Goal: Information Seeking & Learning: Learn about a topic

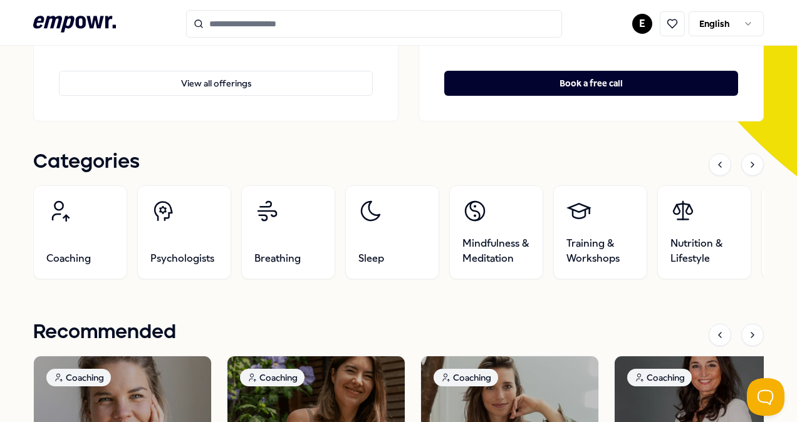
scroll to position [251, 0]
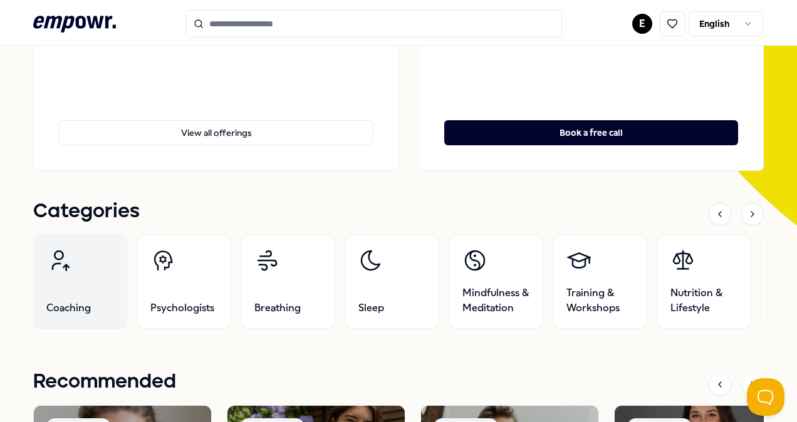
click at [70, 266] on icon at bounding box center [58, 260] width 25 height 25
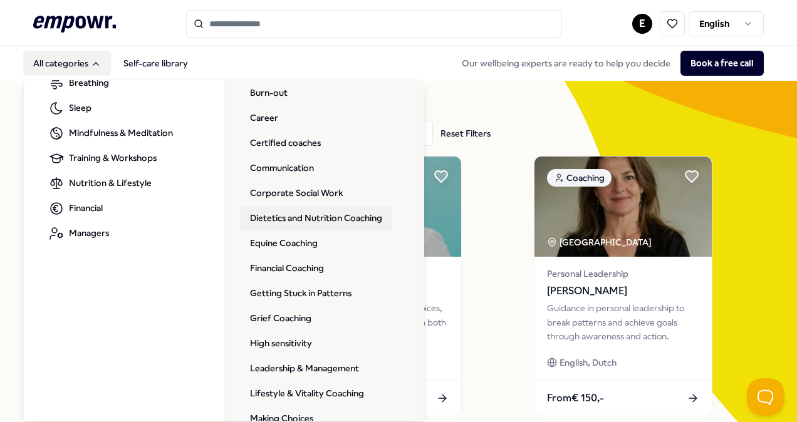
scroll to position [125, 0]
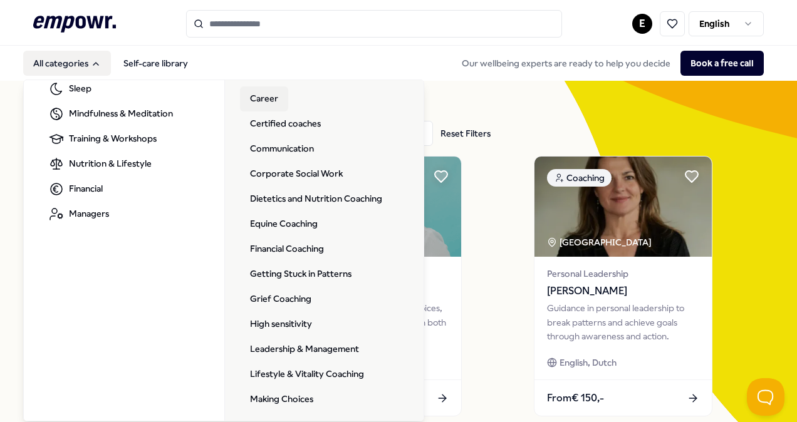
click at [265, 91] on link "Career" at bounding box center [264, 98] width 48 height 25
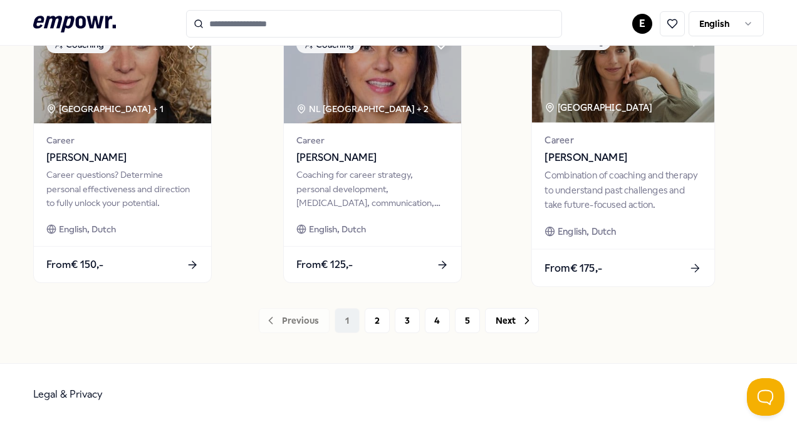
scroll to position [978, 0]
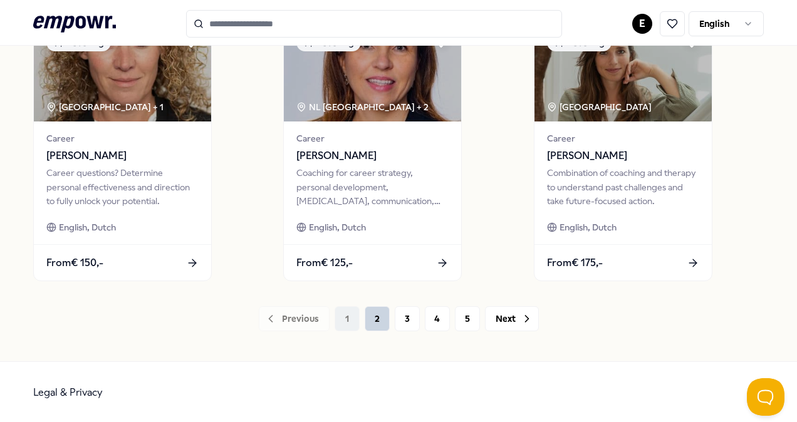
click at [372, 317] on button "2" at bounding box center [377, 318] width 25 height 25
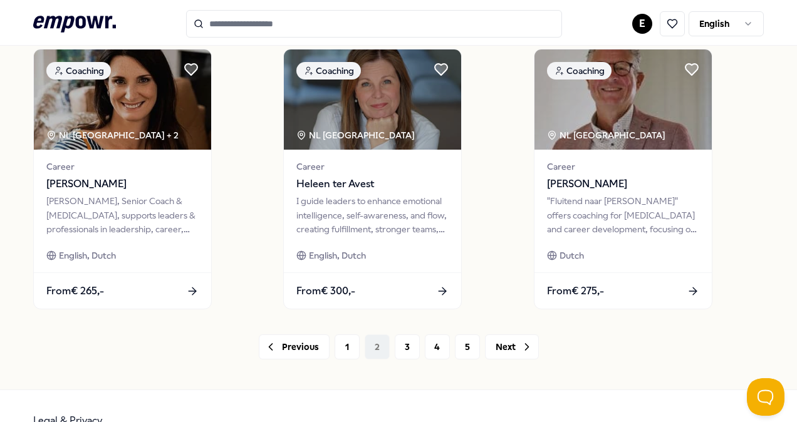
scroll to position [978, 0]
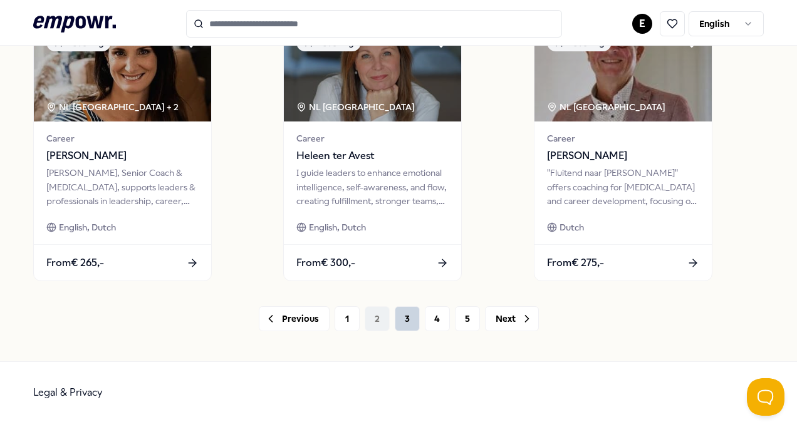
click at [399, 316] on button "3" at bounding box center [407, 318] width 25 height 25
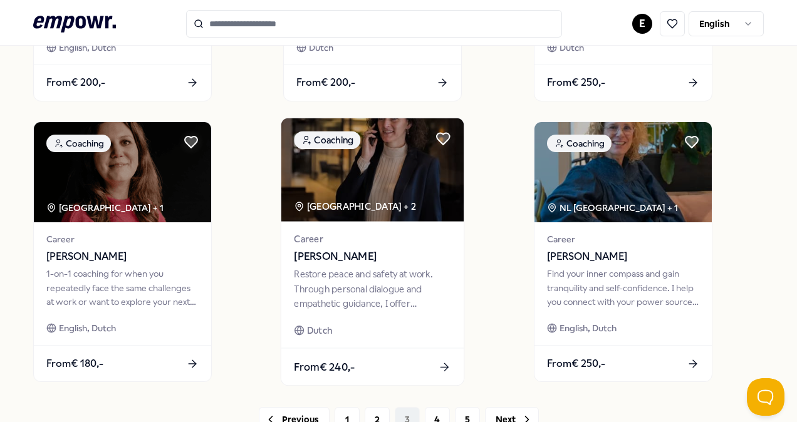
scroll to position [940, 0]
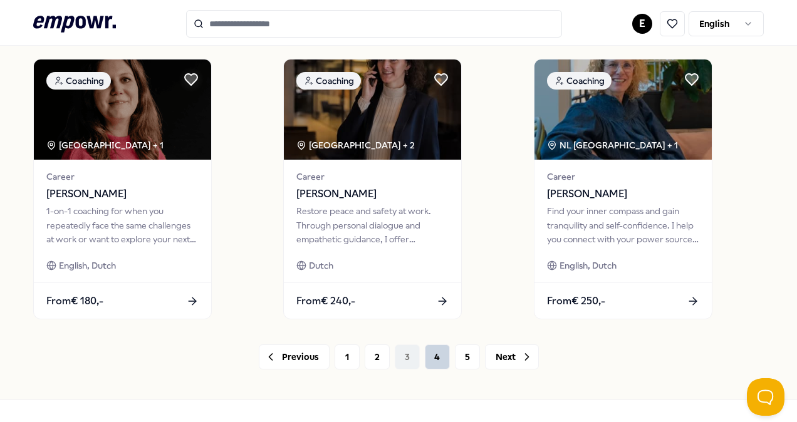
click at [425, 359] on button "4" at bounding box center [437, 357] width 25 height 25
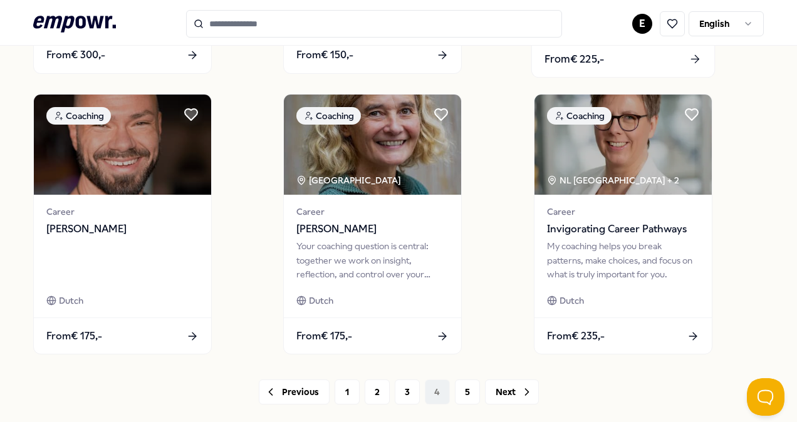
scroll to position [940, 0]
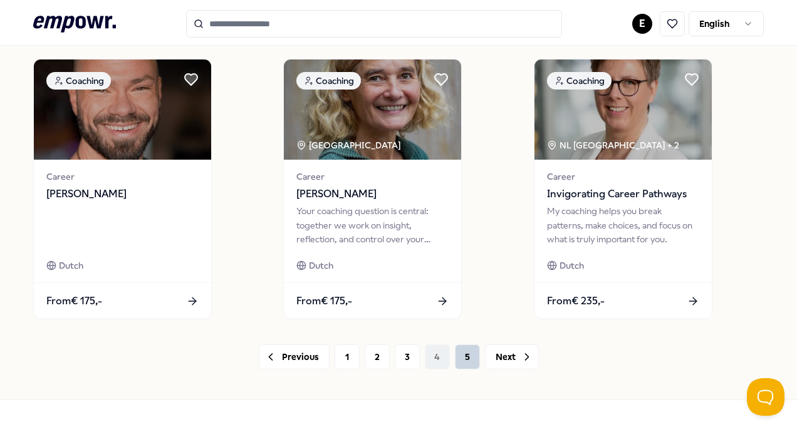
click at [456, 363] on button "5" at bounding box center [467, 357] width 25 height 25
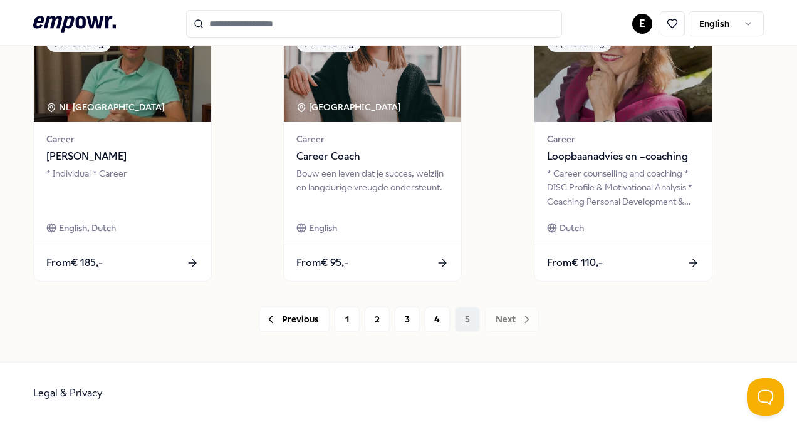
scroll to position [697, 0]
click at [343, 316] on button "1" at bounding box center [347, 318] width 25 height 25
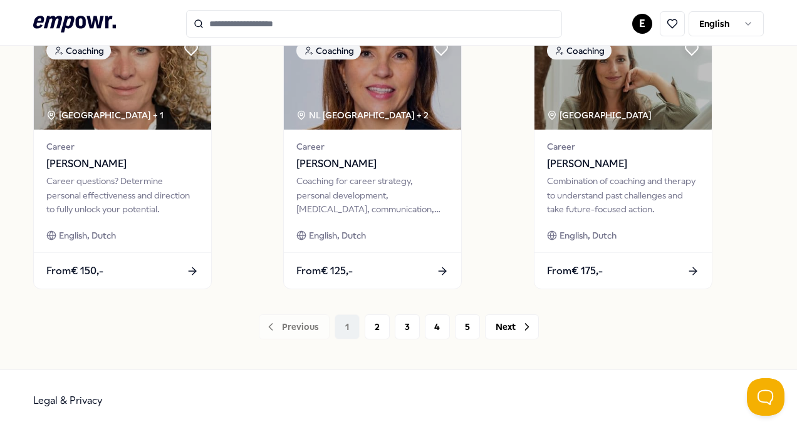
scroll to position [978, 0]
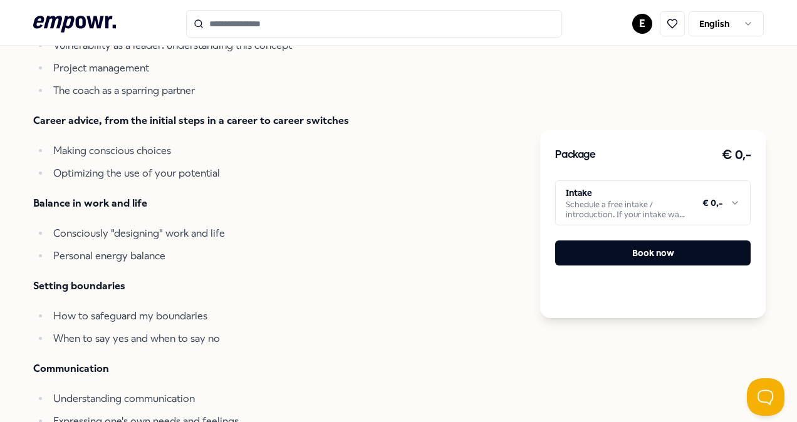
scroll to position [439, 0]
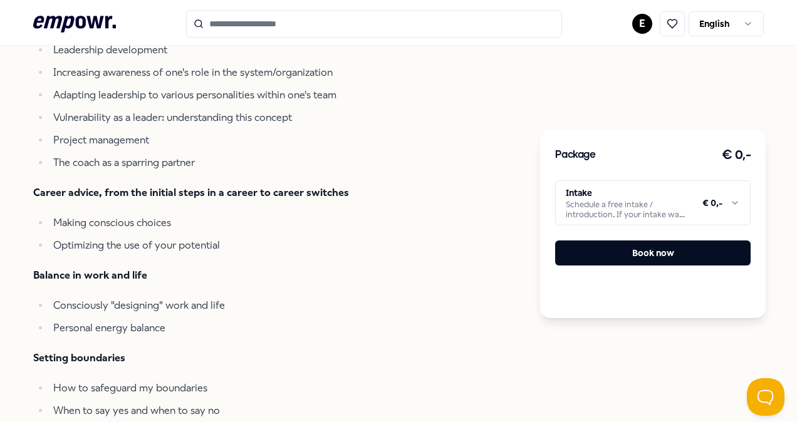
click at [731, 200] on html ".empowr-logo_svg__cls-1{fill:#03032f} E English All categories Self-care librar…" at bounding box center [398, 211] width 797 height 422
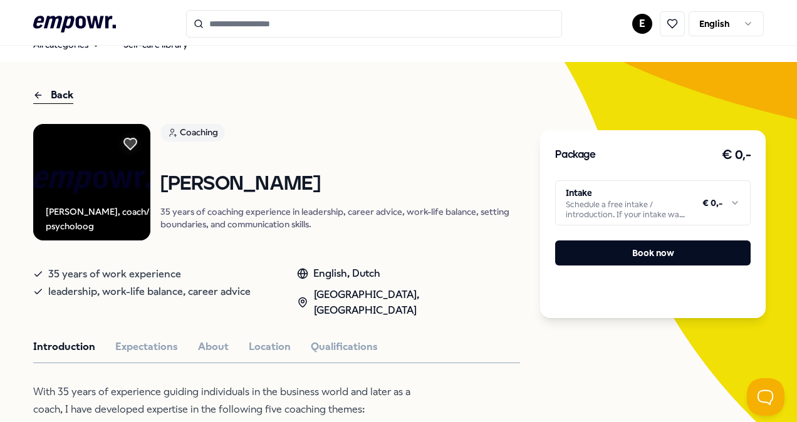
scroll to position [0, 0]
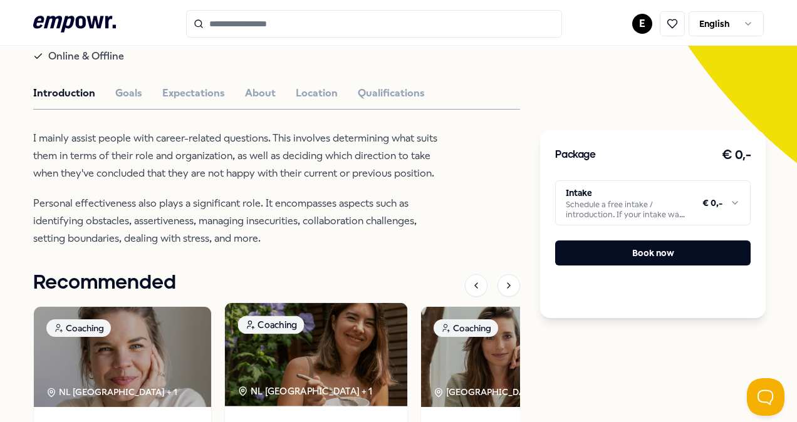
scroll to position [251, 0]
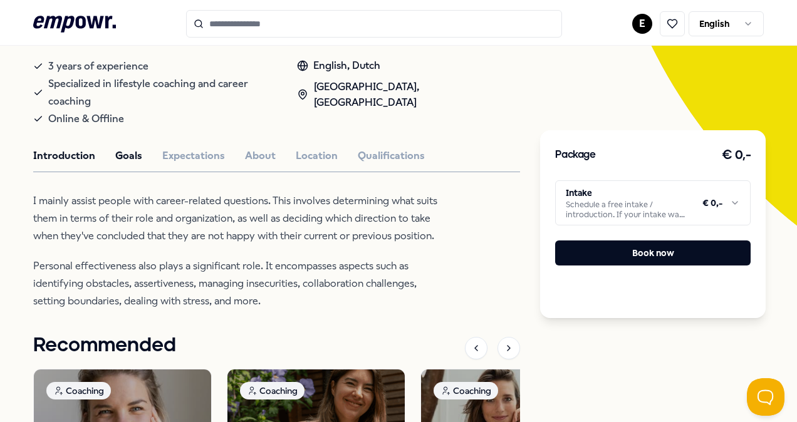
click at [132, 159] on button "Goals" at bounding box center [128, 156] width 27 height 16
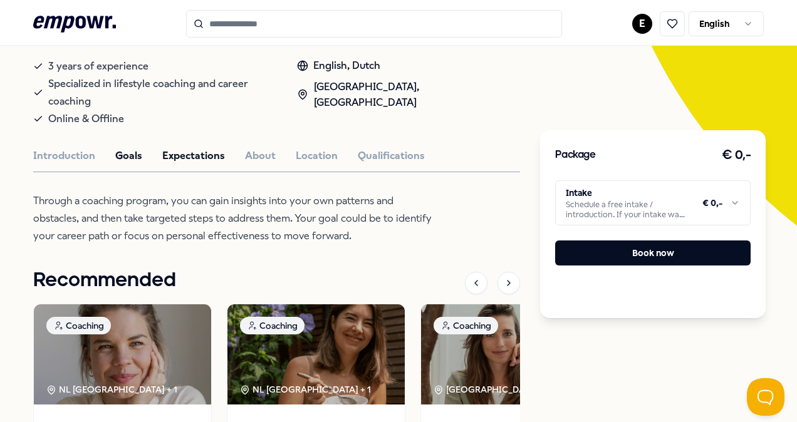
click at [219, 157] on button "Expectations" at bounding box center [193, 156] width 63 height 16
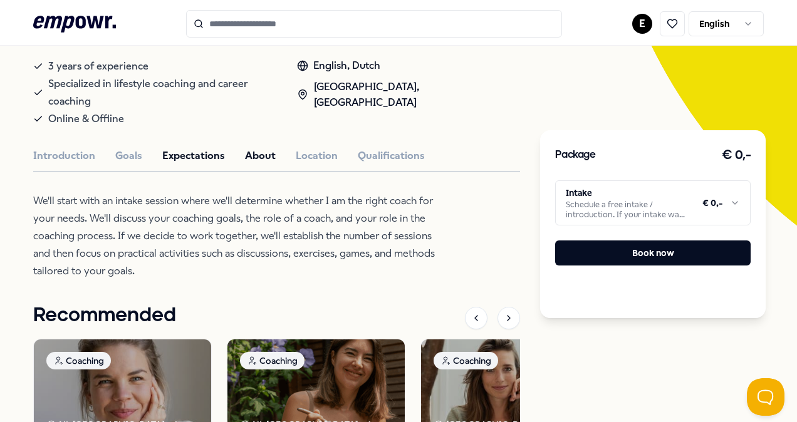
click at [252, 149] on button "About" at bounding box center [260, 156] width 31 height 16
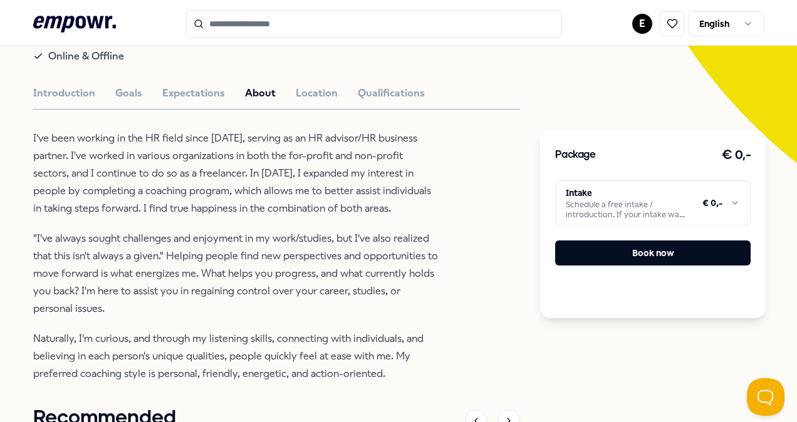
scroll to position [313, 0]
click at [308, 93] on button "Location" at bounding box center [317, 93] width 42 height 16
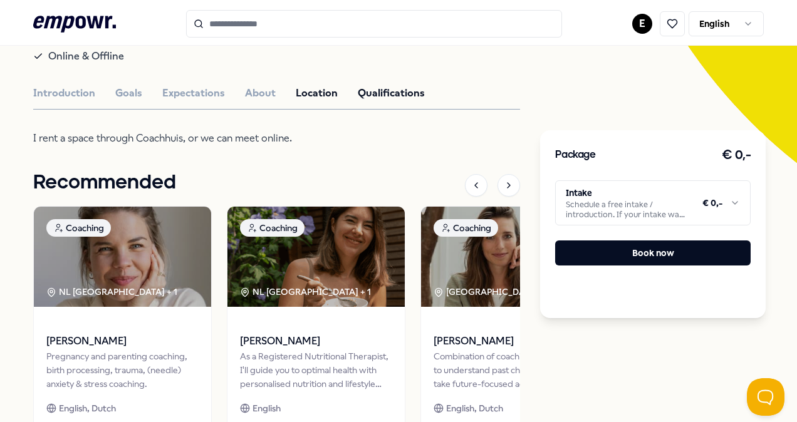
click at [358, 86] on button "Qualifications" at bounding box center [391, 93] width 67 height 16
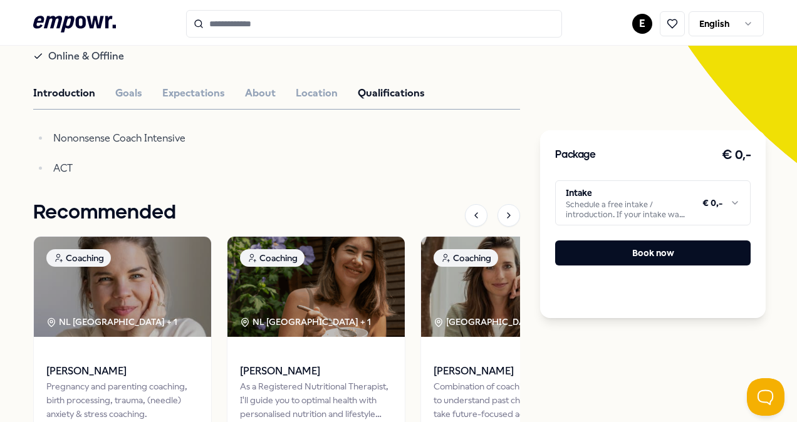
click at [90, 95] on button "Introduction" at bounding box center [64, 93] width 62 height 16
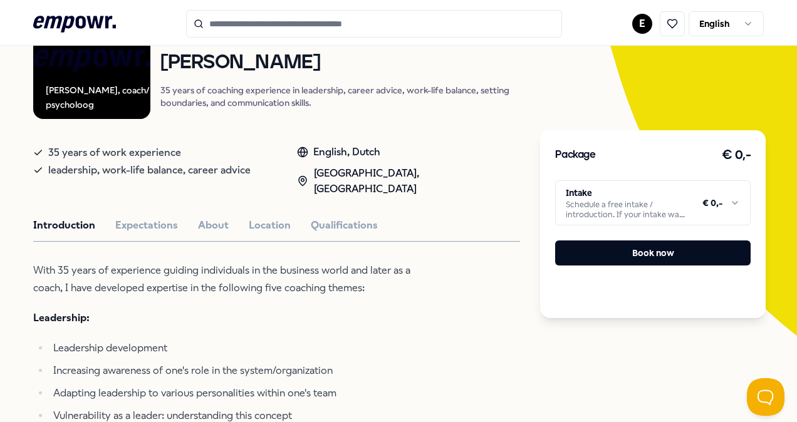
scroll to position [188, 0]
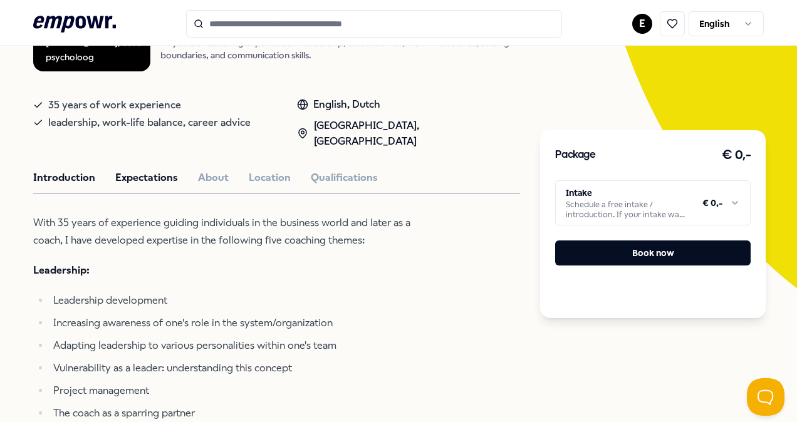
click at [152, 170] on button "Expectations" at bounding box center [146, 178] width 63 height 16
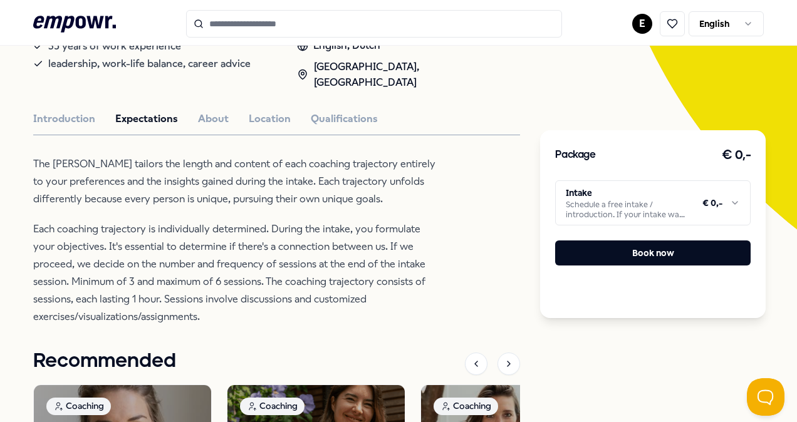
scroll to position [313, 0]
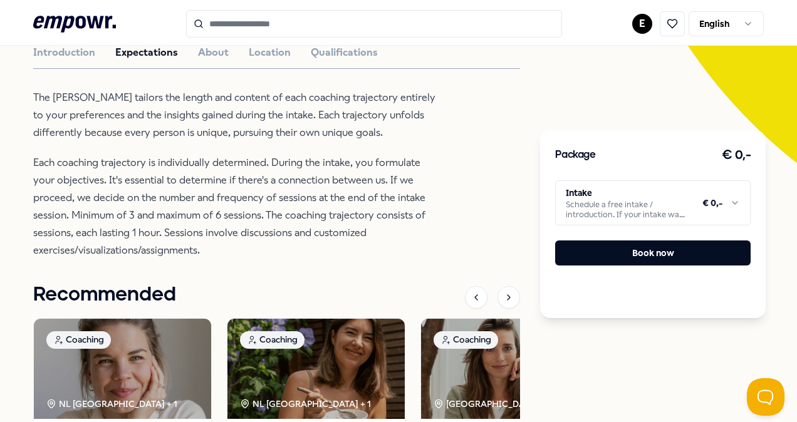
click at [736, 204] on html ".empowr-logo_svg__cls-1{fill:#03032f} E English All categories Self-care librar…" at bounding box center [398, 211] width 797 height 422
click at [734, 204] on html ".empowr-logo_svg__cls-1{fill:#03032f} E English All categories Self-care librar…" at bounding box center [398, 211] width 797 height 422
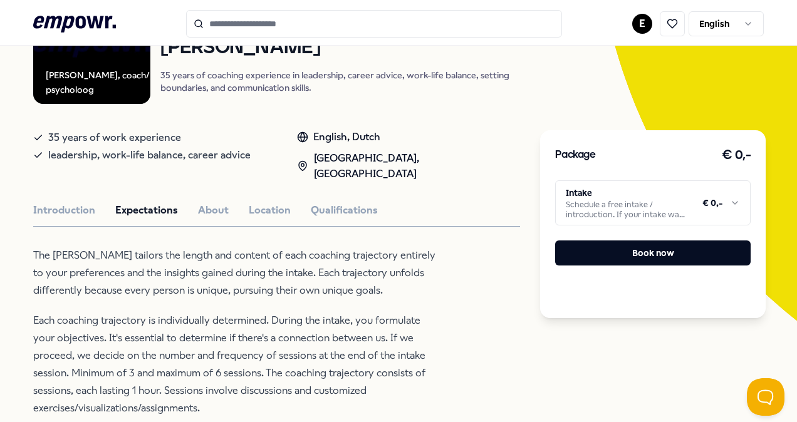
scroll to position [125, 0]
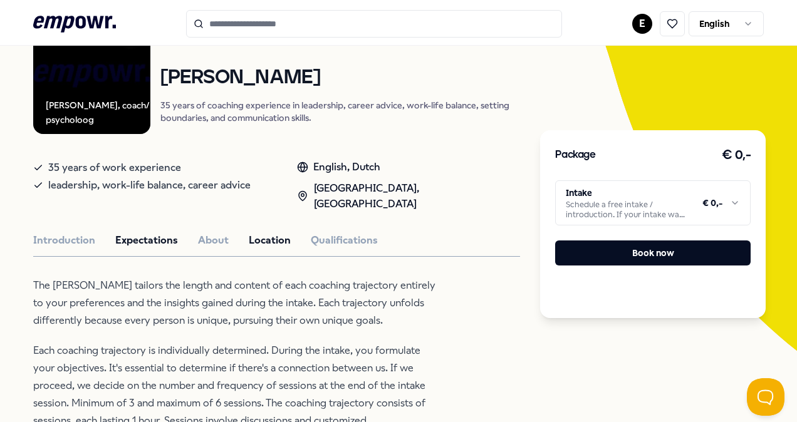
click at [269, 232] on button "Location" at bounding box center [270, 240] width 42 height 16
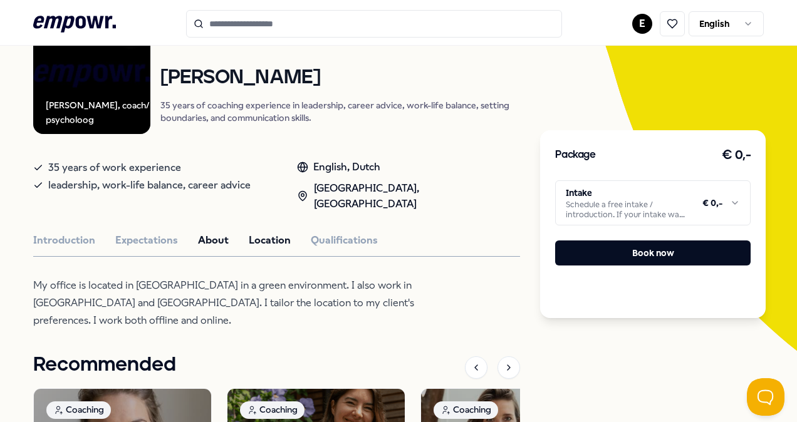
click at [223, 232] on button "About" at bounding box center [213, 240] width 31 height 16
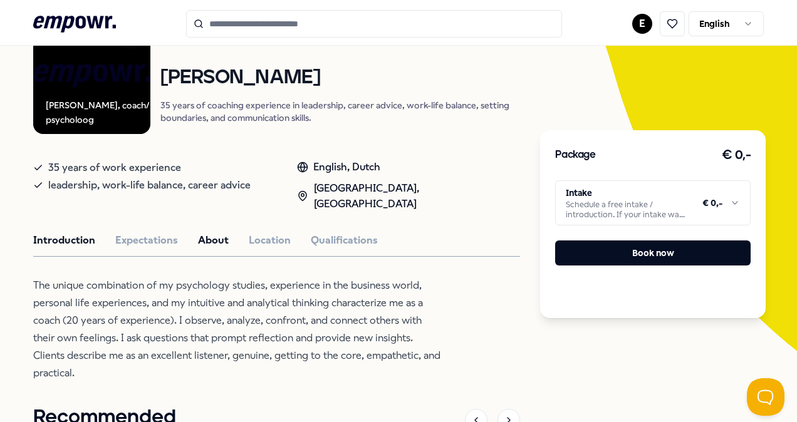
click at [80, 232] on button "Introduction" at bounding box center [64, 240] width 62 height 16
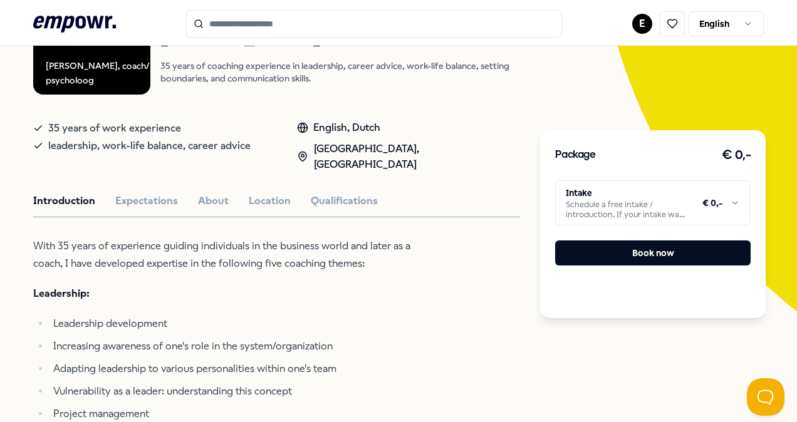
scroll to position [63, 0]
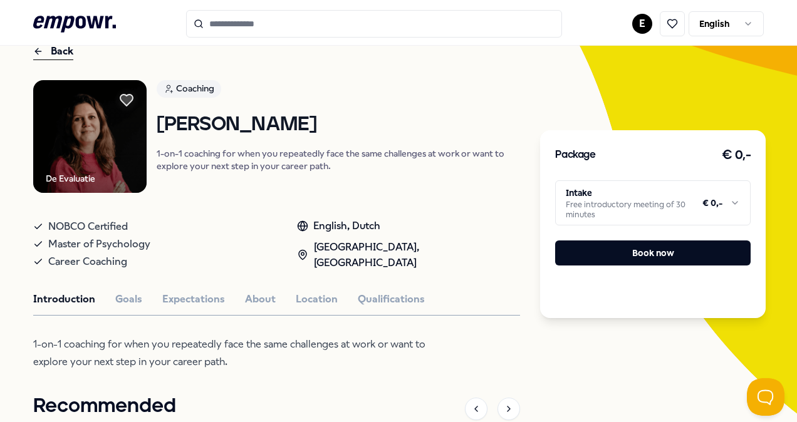
scroll to position [125, 0]
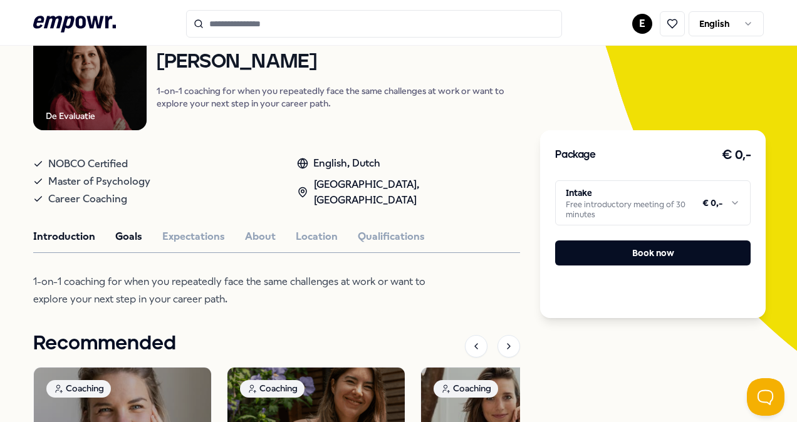
click at [134, 232] on button "Goals" at bounding box center [128, 237] width 27 height 16
click at [197, 232] on button "Expectations" at bounding box center [193, 237] width 63 height 16
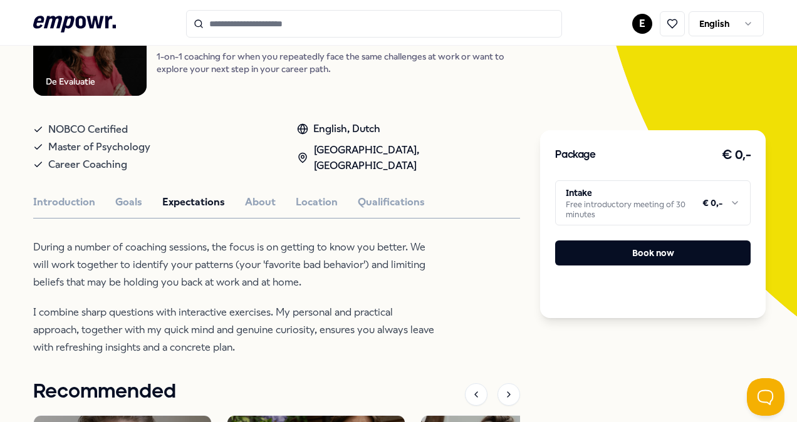
scroll to position [188, 0]
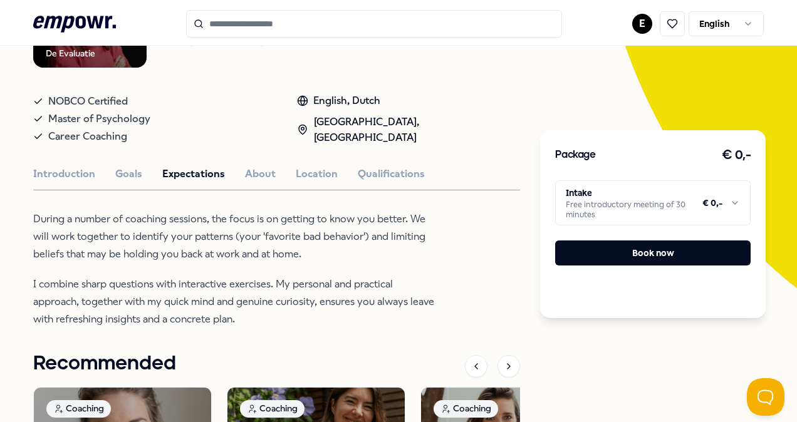
click at [252, 163] on div "De Evaluatie Coaching [PERSON_NAME] 1-on-1 coaching for when you repeatedly fac…" at bounding box center [276, 307] width 487 height 705
click at [263, 175] on button "About" at bounding box center [260, 174] width 31 height 16
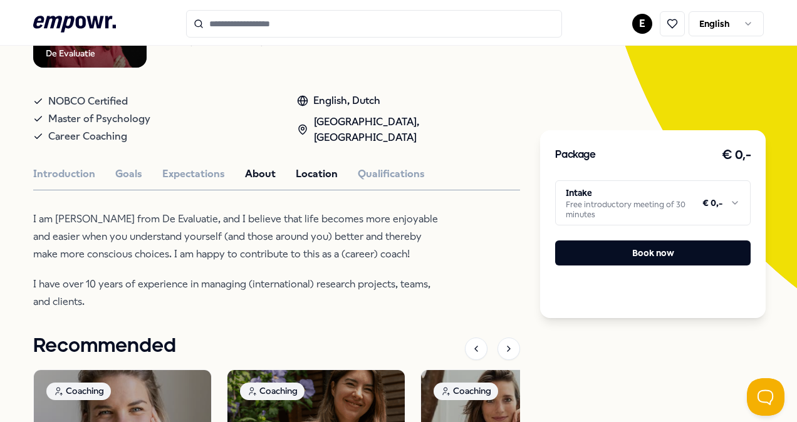
click at [302, 177] on button "Location" at bounding box center [317, 174] width 42 height 16
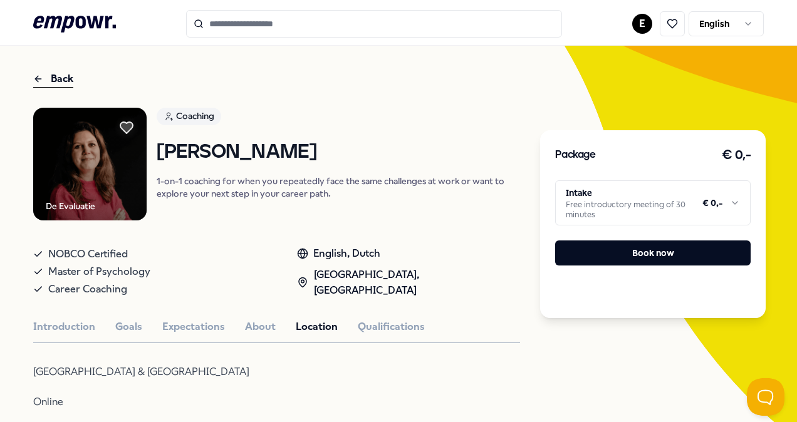
scroll to position [0, 0]
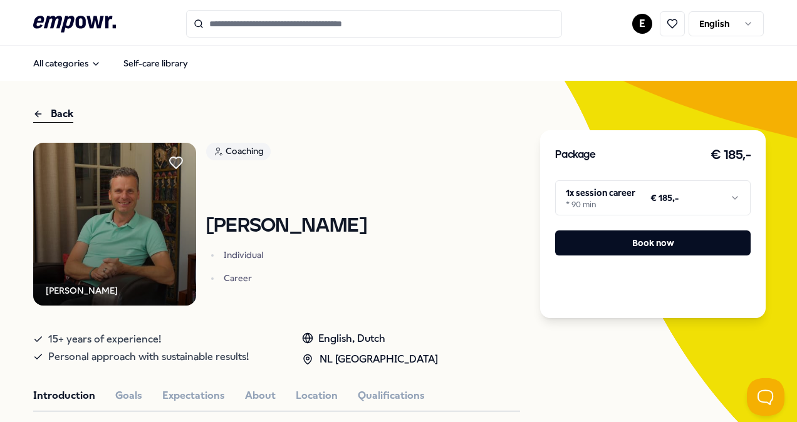
click at [684, 202] on html ".empowr-logo_svg__cls-1{fill:#03032f} E English All categories Self-care librar…" at bounding box center [398, 211] width 797 height 422
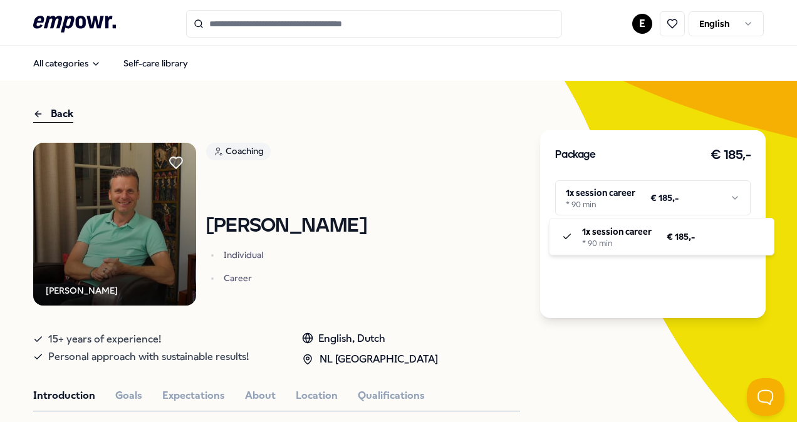
click at [684, 202] on html ".empowr-logo_svg__cls-1{fill:#03032f} E English All categories Self-care librar…" at bounding box center [398, 211] width 797 height 422
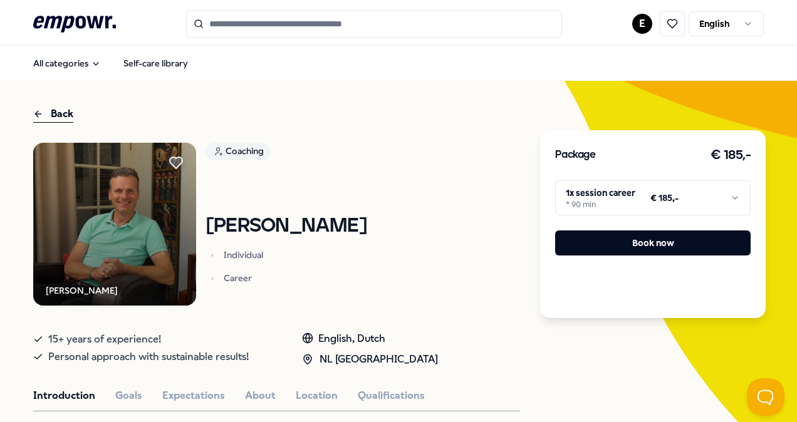
click at [472, 209] on div "Max Küppers Coaching Max Kuppers Individual Career" at bounding box center [276, 224] width 487 height 163
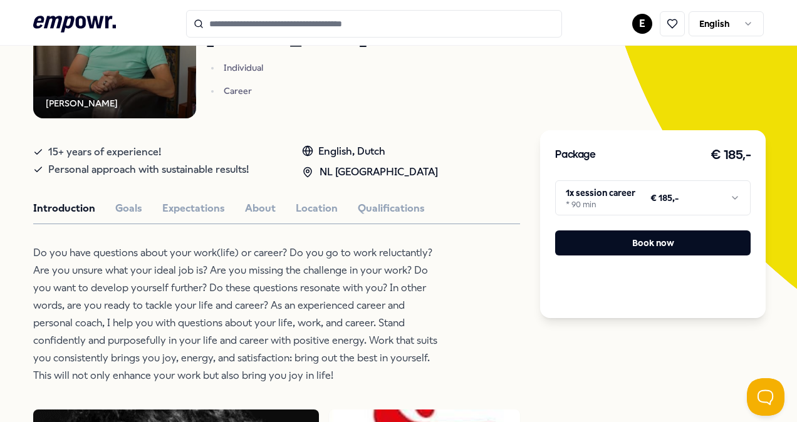
scroll to position [188, 0]
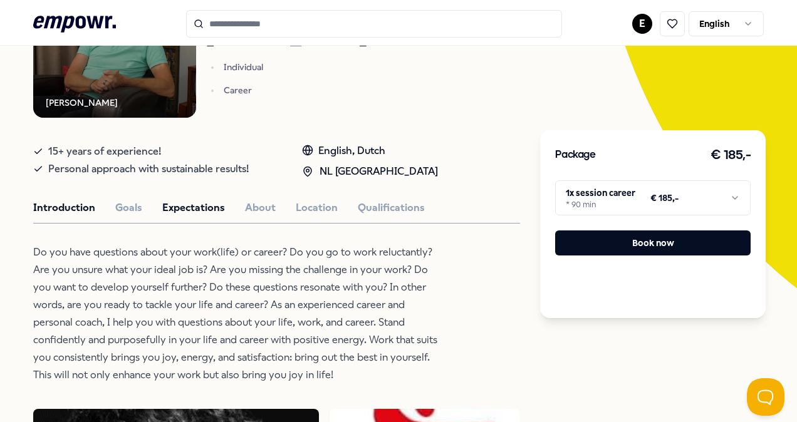
click at [190, 200] on button "Expectations" at bounding box center [193, 208] width 63 height 16
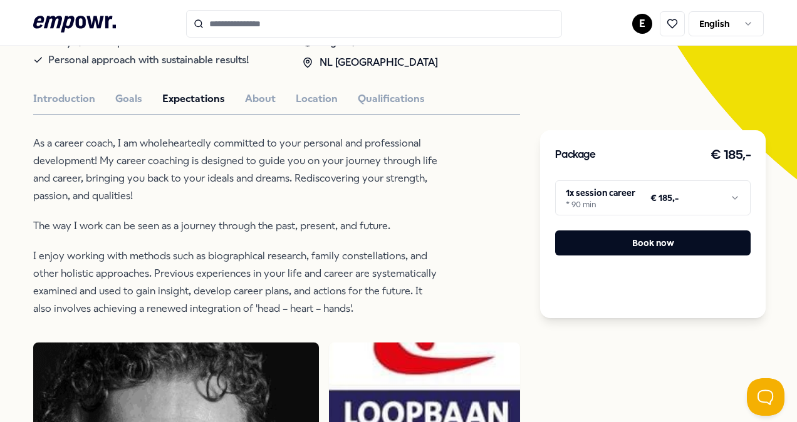
scroll to position [313, 0]
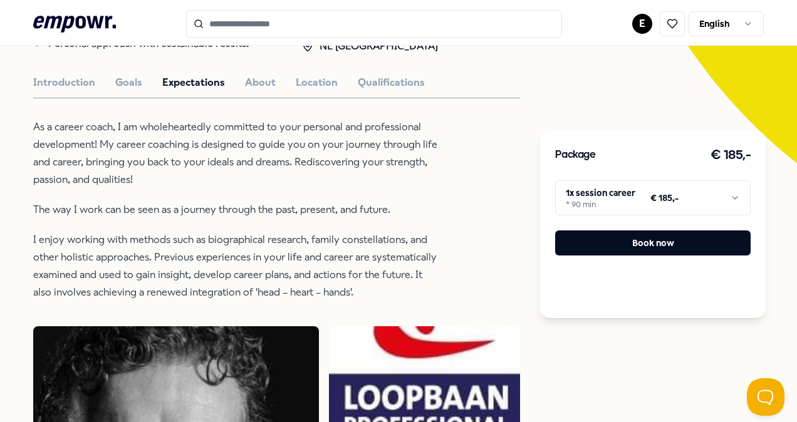
click at [601, 192] on html ".empowr-logo_svg__cls-1{fill:#03032f} E English All categories Self-care librar…" at bounding box center [398, 211] width 797 height 422
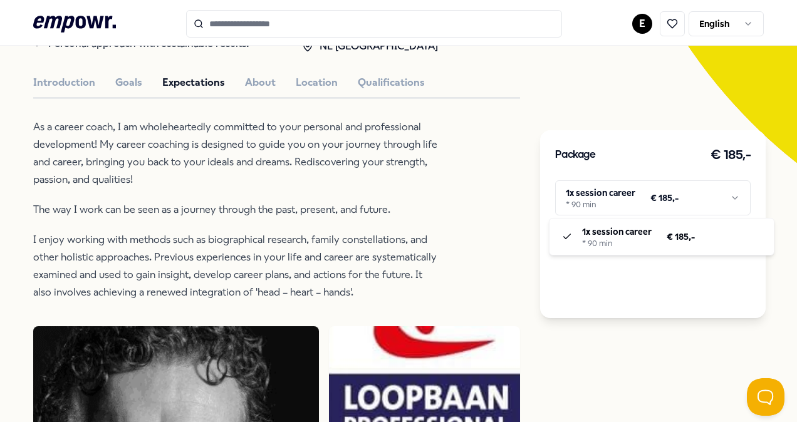
click at [601, 192] on html ".empowr-logo_svg__cls-1{fill:#03032f} E English All categories Self-care librar…" at bounding box center [398, 211] width 797 height 422
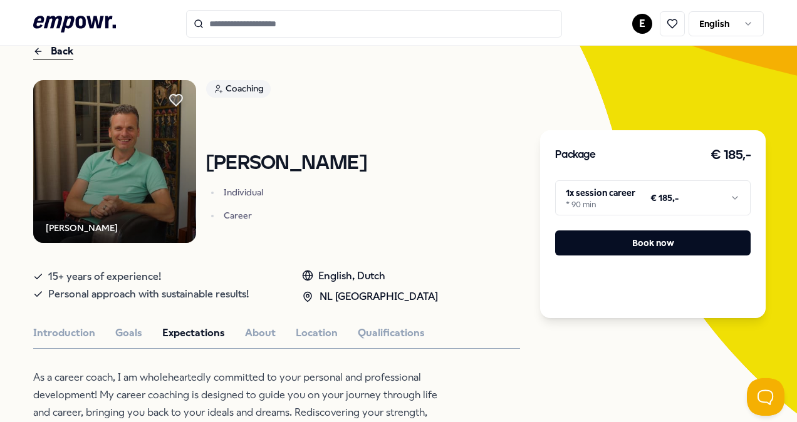
scroll to position [0, 0]
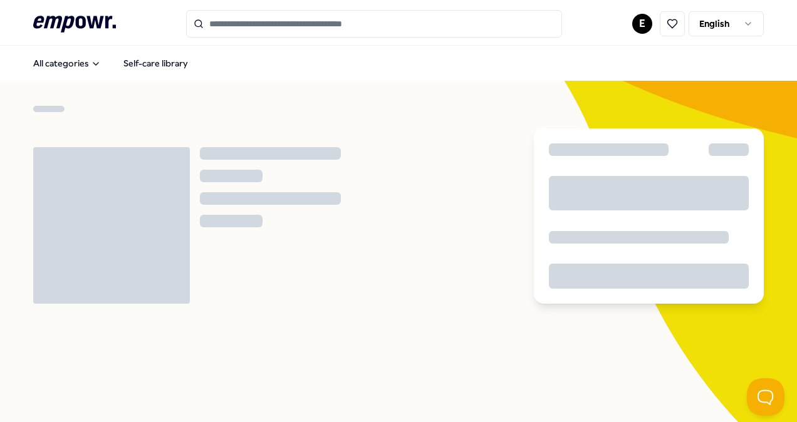
scroll to position [63, 0]
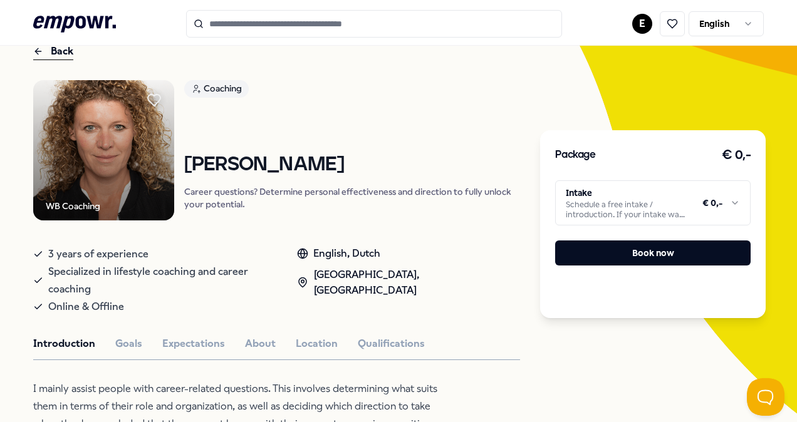
click at [606, 193] on html ".empowr-logo_svg__cls-1{fill:#03032f} E English All categories Self-care librar…" at bounding box center [398, 211] width 797 height 422
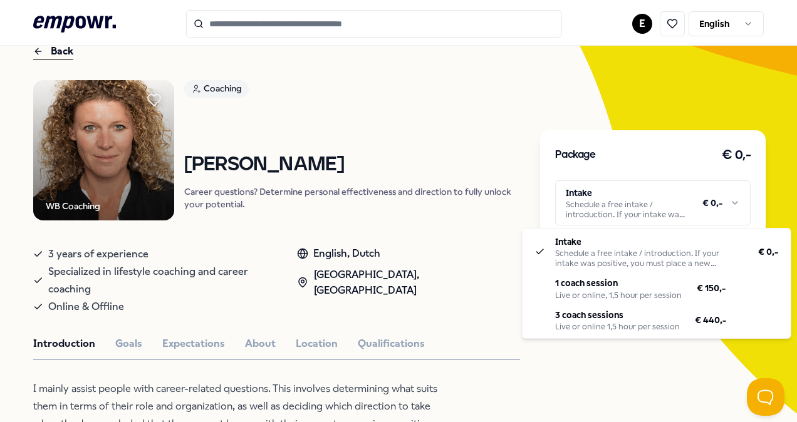
click at [606, 193] on html ".empowr-logo_svg__cls-1{fill:#03032f} E English All categories Self-care librar…" at bounding box center [398, 211] width 797 height 422
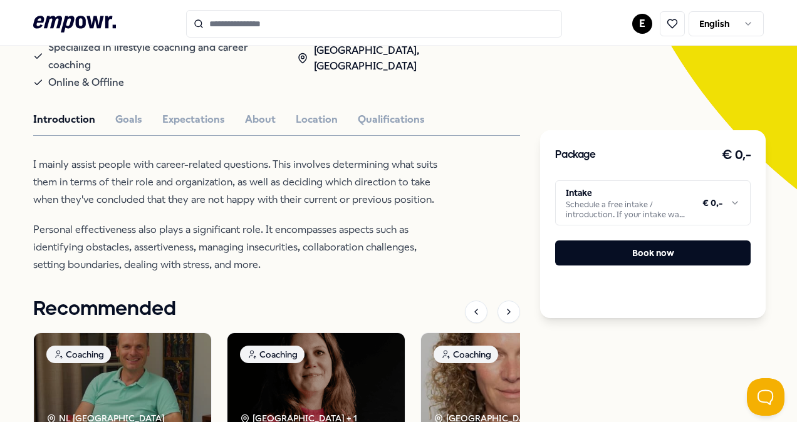
scroll to position [313, 0]
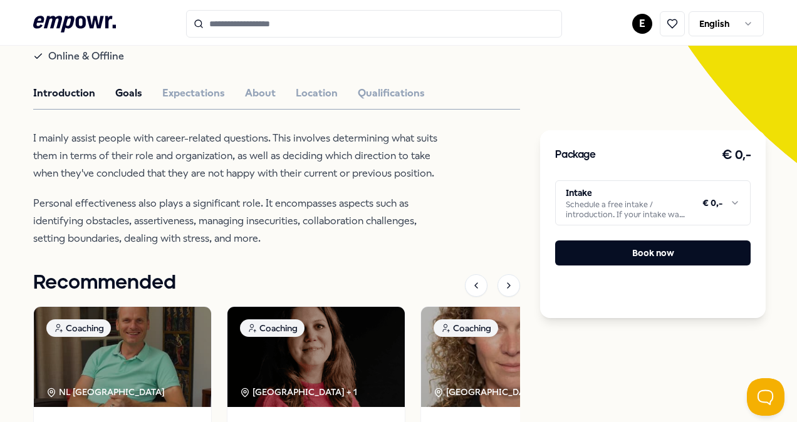
click at [124, 98] on button "Goals" at bounding box center [128, 93] width 27 height 16
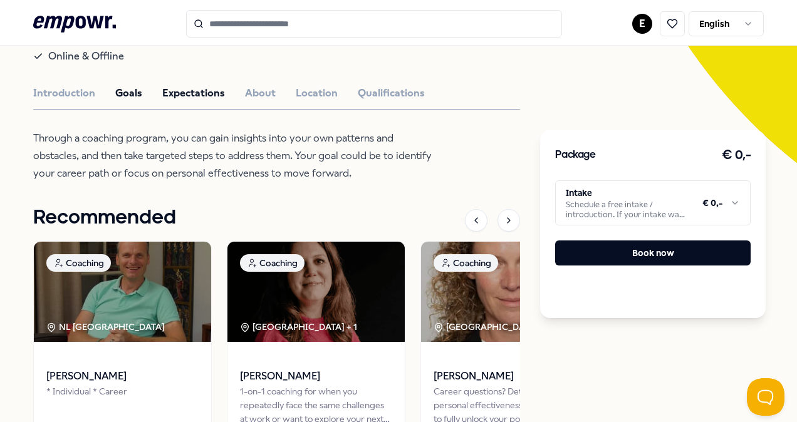
click at [177, 89] on button "Expectations" at bounding box center [193, 93] width 63 height 16
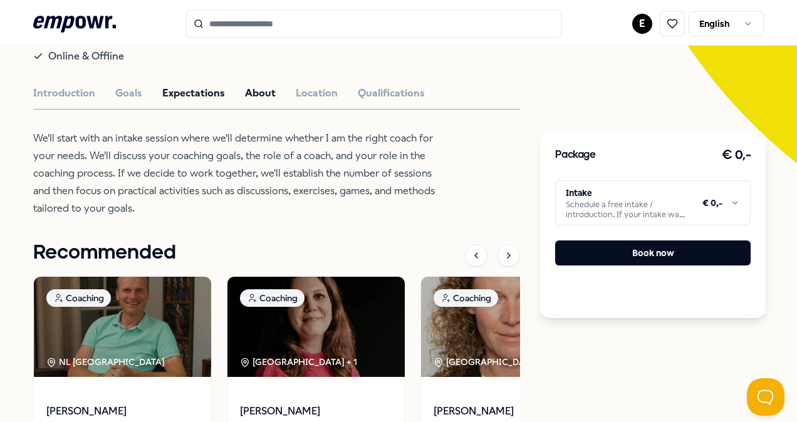
click at [263, 89] on button "About" at bounding box center [260, 93] width 31 height 16
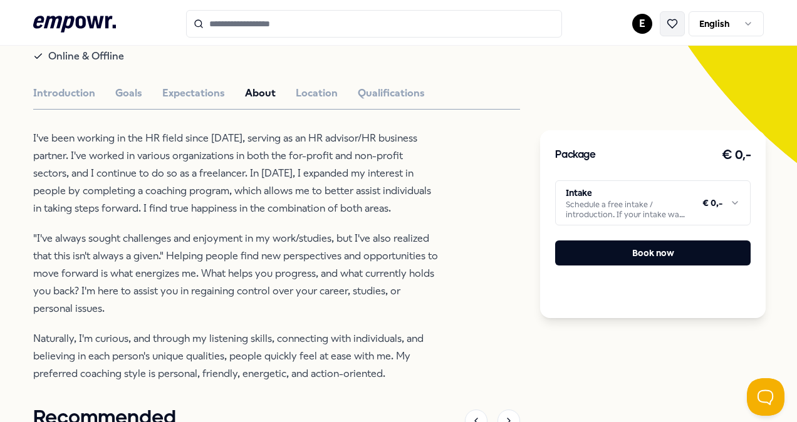
click at [667, 24] on icon at bounding box center [672, 23] width 11 height 11
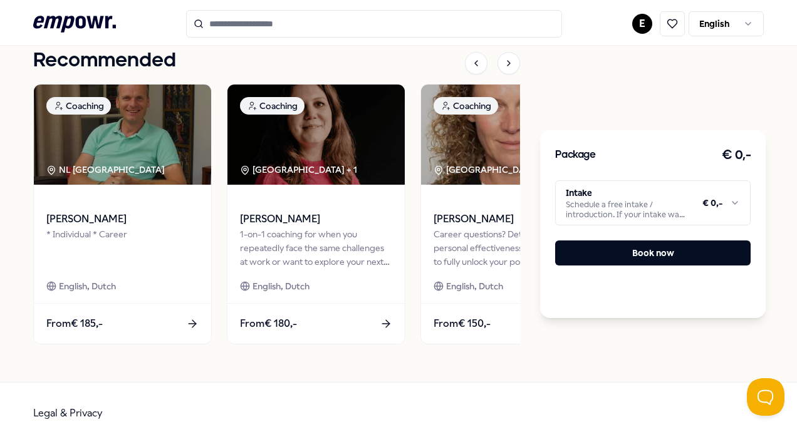
scroll to position [535, 0]
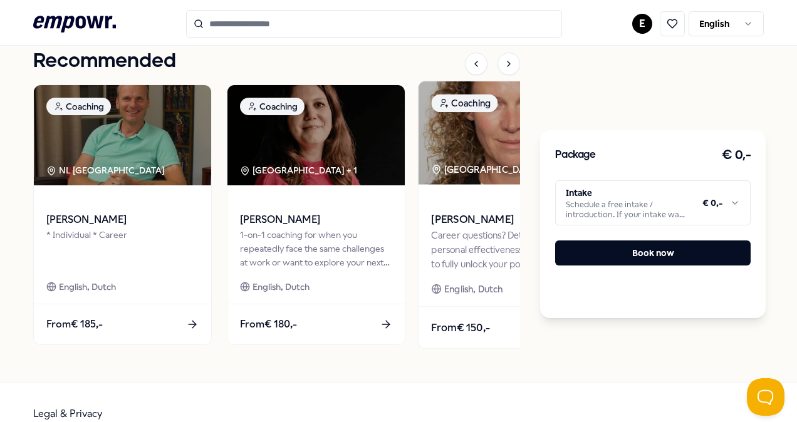
click at [460, 214] on span "[PERSON_NAME]" at bounding box center [509, 220] width 157 height 16
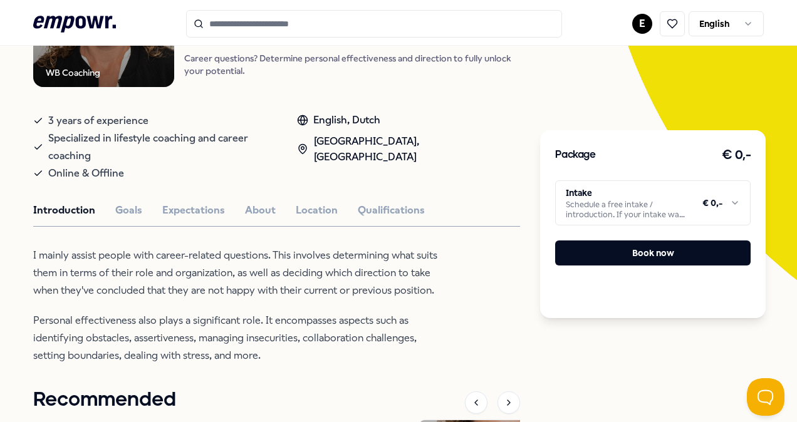
scroll to position [194, 0]
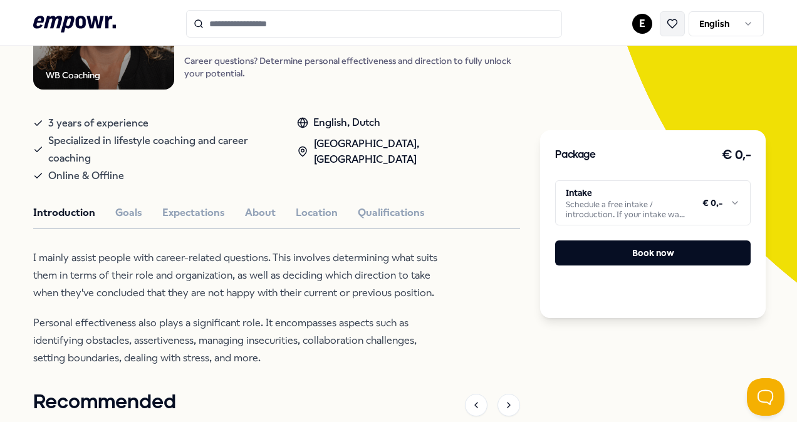
click at [667, 19] on icon at bounding box center [672, 23] width 11 height 11
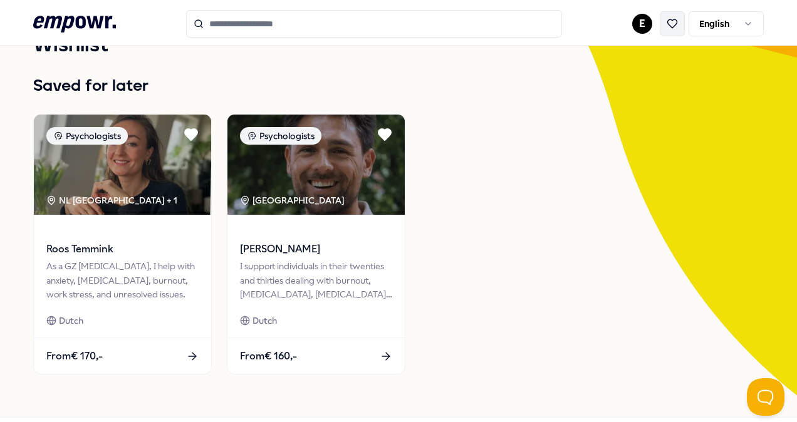
click at [667, 25] on icon at bounding box center [672, 23] width 11 height 11
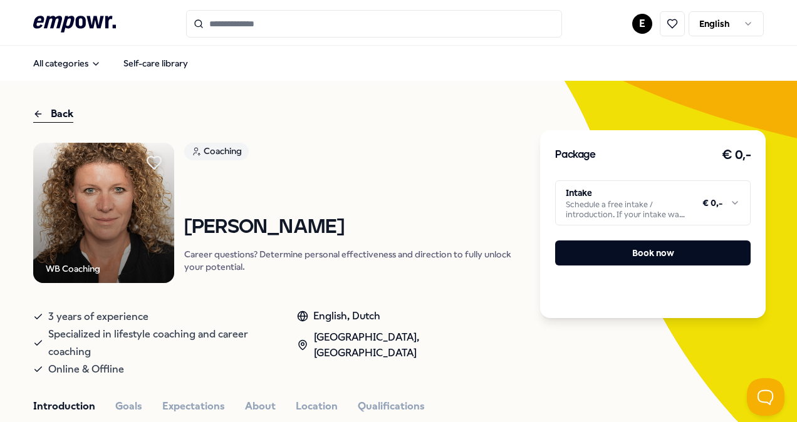
click at [153, 164] on icon at bounding box center [154, 163] width 14 height 13
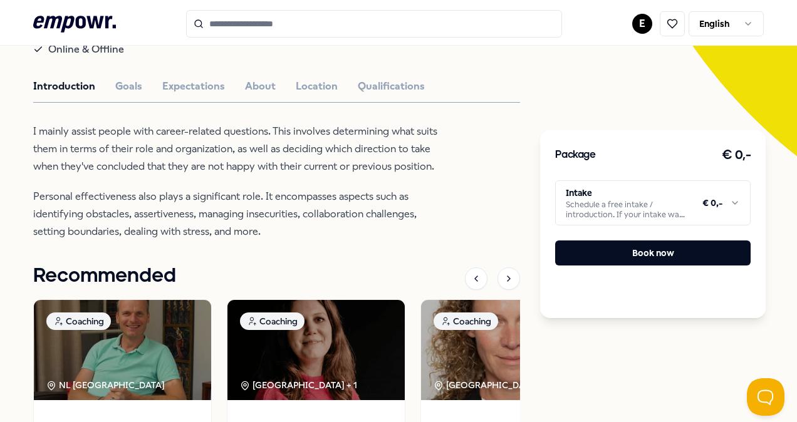
scroll to position [321, 0]
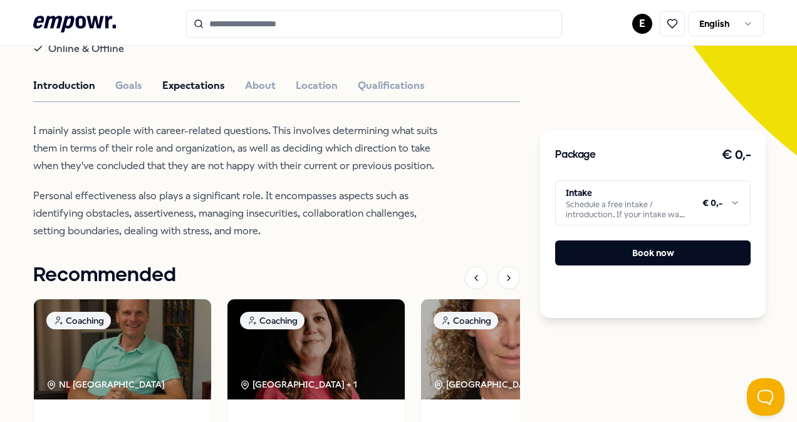
click at [203, 84] on button "Expectations" at bounding box center [193, 86] width 63 height 16
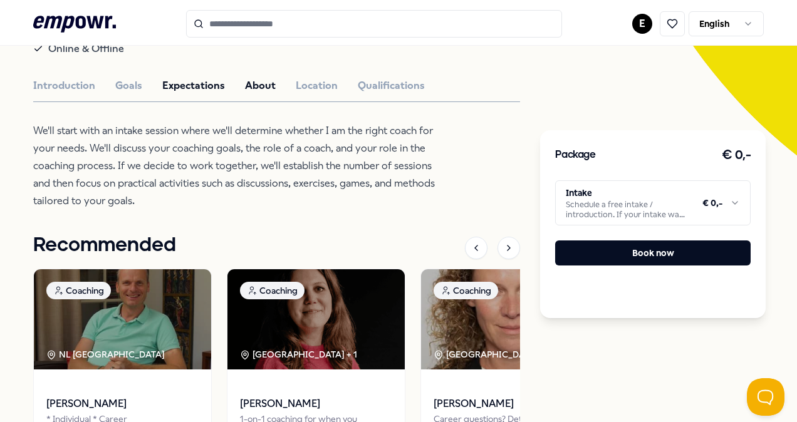
click at [263, 81] on button "About" at bounding box center [260, 86] width 31 height 16
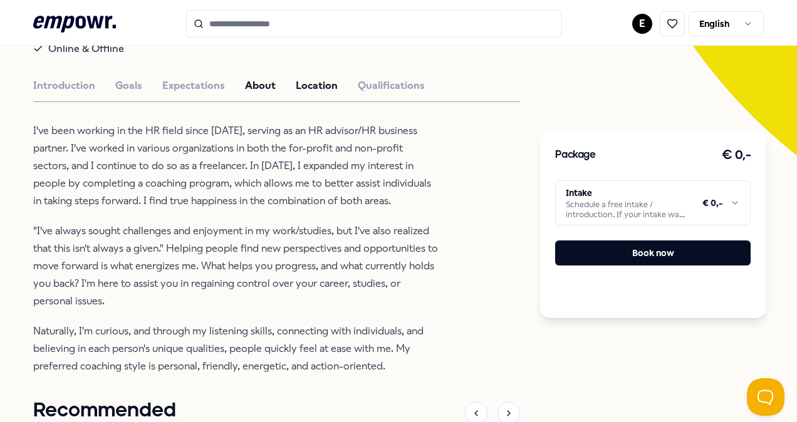
click at [309, 78] on button "Location" at bounding box center [317, 86] width 42 height 16
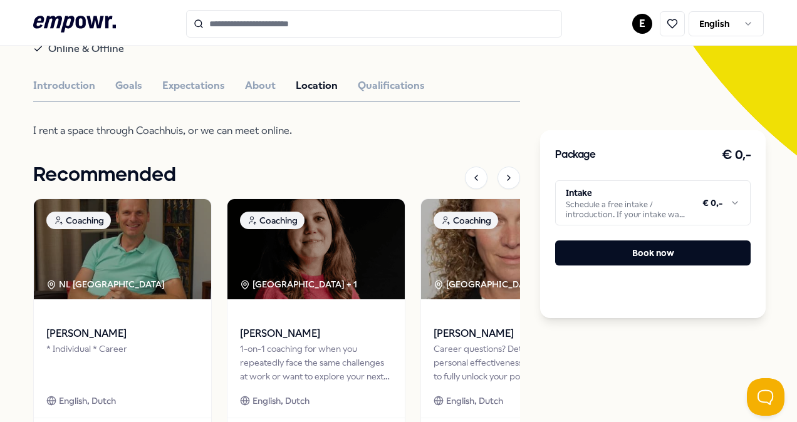
click at [349, 81] on div "Introduction Goals Expectations About Location Qualifications" at bounding box center [276, 86] width 487 height 16
click at [370, 84] on button "Qualifications" at bounding box center [391, 86] width 67 height 16
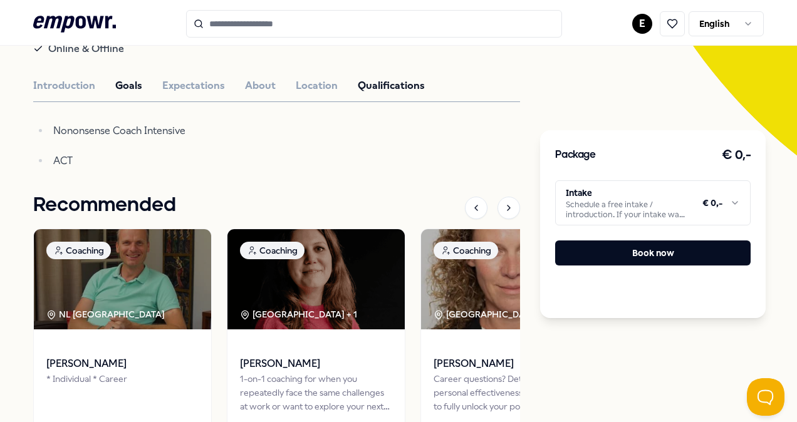
click at [128, 85] on button "Goals" at bounding box center [128, 86] width 27 height 16
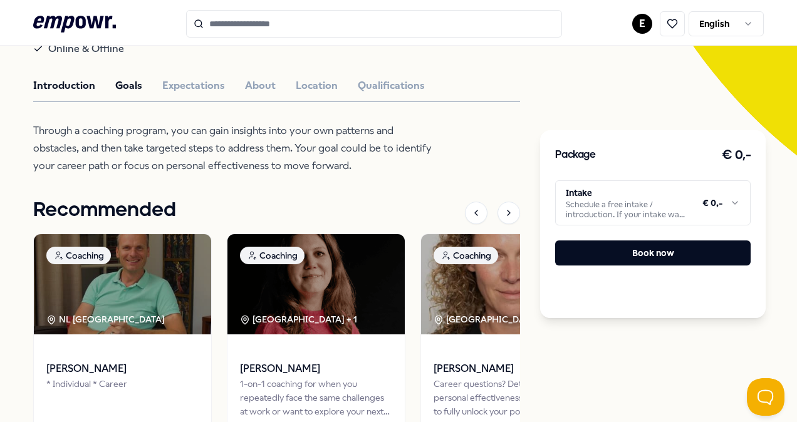
click at [61, 87] on button "Introduction" at bounding box center [64, 86] width 62 height 16
